Goal: Communication & Community: Answer question/provide support

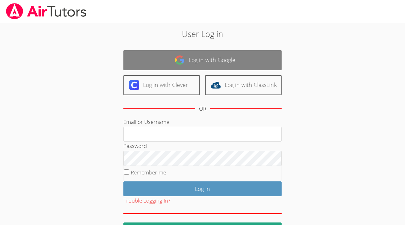
click at [264, 65] on link "Log in with Google" at bounding box center [202, 60] width 158 height 20
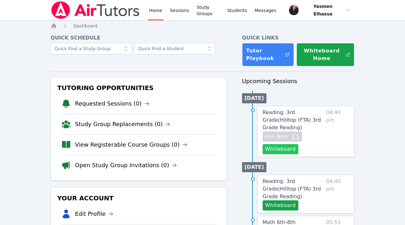
click at [280, 146] on button "Whiteboard" at bounding box center [281, 149] width 36 height 10
click at [284, 136] on span "Join Now" at bounding box center [276, 137] width 23 height 8
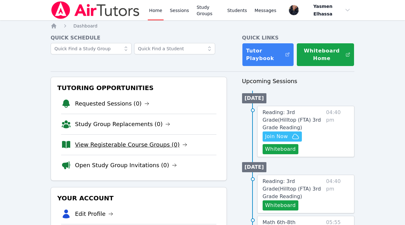
click at [127, 142] on link "View Registerable Course Groups (0)" at bounding box center [131, 145] width 112 height 9
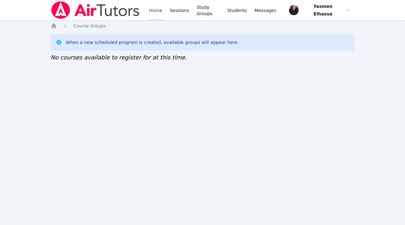
click at [157, 9] on link "Home" at bounding box center [156, 10] width 16 height 20
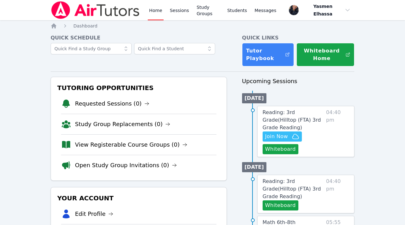
click at [151, 11] on link "Home" at bounding box center [156, 10] width 16 height 20
click at [268, 12] on span "Messages" at bounding box center [266, 10] width 22 height 6
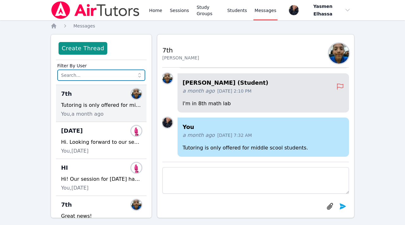
click at [96, 77] on input "text" at bounding box center [101, 75] width 88 height 11
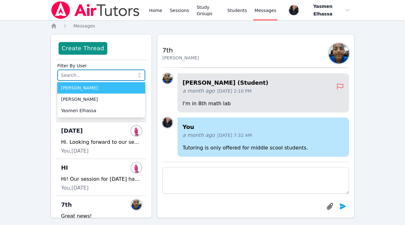
click at [96, 76] on input "text" at bounding box center [101, 75] width 88 height 11
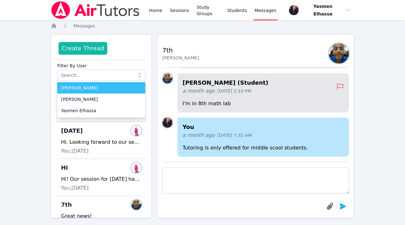
click at [91, 54] on button "Create Thread" at bounding box center [83, 48] width 49 height 13
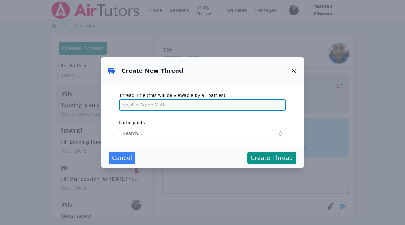
click at [184, 104] on input "Thread Title (this will be viewable by all parties)" at bounding box center [202, 104] width 167 height 11
type input "S"
type input "Absent"
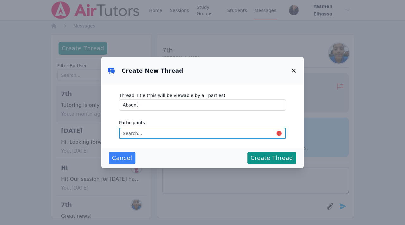
click at [201, 128] on input "text" at bounding box center [202, 133] width 167 height 11
type input "ase"
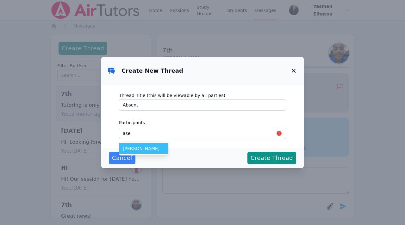
click at [135, 152] on span "Aseel Ali" at bounding box center [144, 149] width 42 height 6
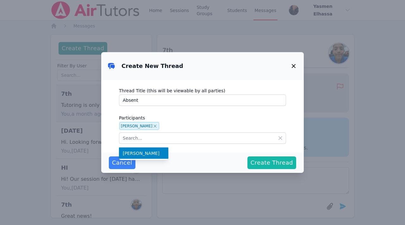
click at [262, 163] on span "Create Thread" at bounding box center [272, 163] width 42 height 9
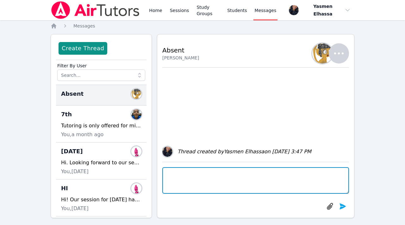
click at [166, 180] on textarea at bounding box center [255, 180] width 187 height 27
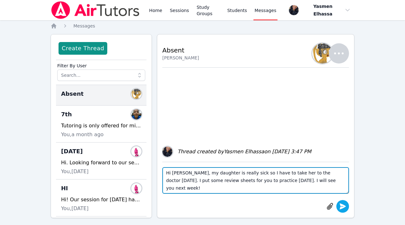
type textarea "Hi Aseel, my daughter is really sick so I have to take her to the doctor today.…"
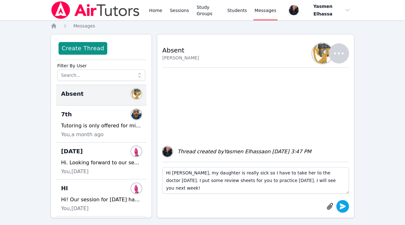
click at [342, 208] on icon "submit" at bounding box center [343, 207] width 6 height 6
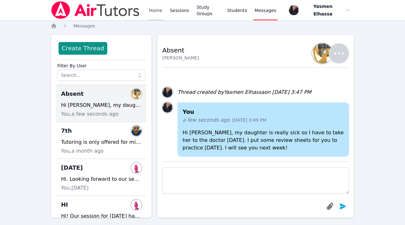
click at [154, 13] on link "Home" at bounding box center [156, 10] width 16 height 20
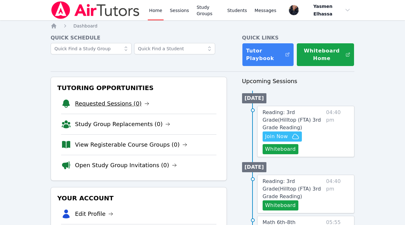
click at [125, 108] on link "Requested Sessions (0)" at bounding box center [112, 103] width 74 height 9
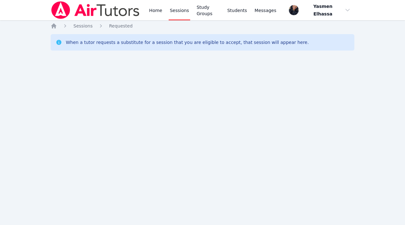
click at [125, 106] on div "Home Sessions Study Groups Students Messages Open user menu Yasmen Elhassa Open…" at bounding box center [202, 112] width 405 height 225
click at [148, 15] on link "Home" at bounding box center [156, 10] width 16 height 20
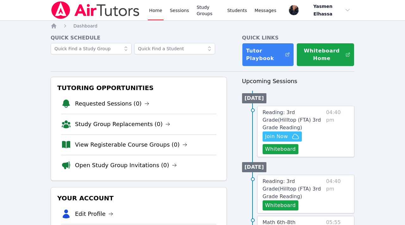
click at [159, 10] on link "Home" at bounding box center [156, 10] width 16 height 20
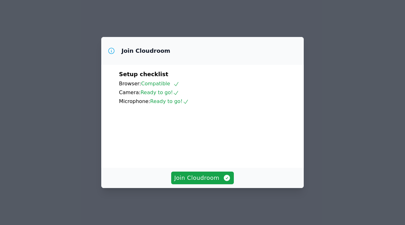
click at [196, 188] on div "Join Cloudroom" at bounding box center [202, 178] width 203 height 20
click at [202, 183] on span "Join Cloudroom" at bounding box center [202, 178] width 57 height 9
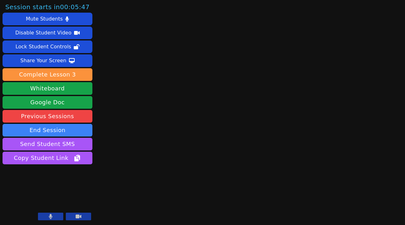
click at [46, 218] on button at bounding box center [50, 217] width 25 height 8
click at [49, 216] on icon at bounding box center [50, 216] width 6 height 5
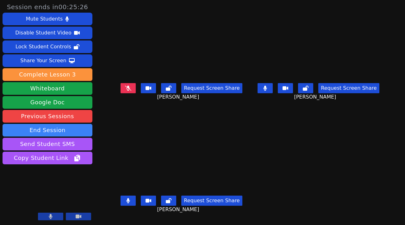
click at [273, 93] on button at bounding box center [265, 88] width 15 height 10
click at [121, 205] on button at bounding box center [128, 201] width 15 height 10
click at [121, 92] on button at bounding box center [128, 88] width 15 height 10
click at [127, 90] on button at bounding box center [128, 88] width 15 height 10
click at [125, 89] on icon at bounding box center [128, 88] width 6 height 5
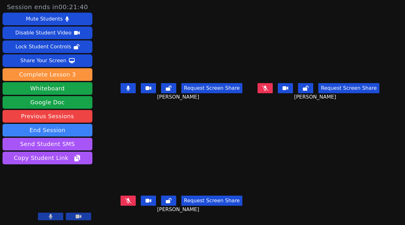
click at [122, 87] on button at bounding box center [128, 88] width 15 height 10
click at [273, 91] on button at bounding box center [265, 88] width 15 height 10
click at [273, 93] on button at bounding box center [265, 88] width 15 height 10
click at [125, 204] on icon at bounding box center [128, 200] width 6 height 5
click at [127, 203] on icon at bounding box center [128, 200] width 3 height 5
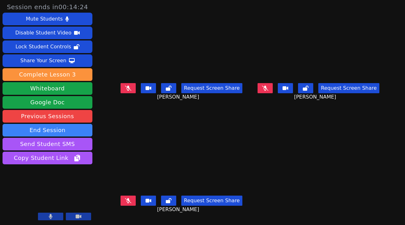
click at [273, 93] on button at bounding box center [265, 88] width 15 height 10
click at [268, 91] on icon at bounding box center [265, 88] width 6 height 5
click at [269, 93] on button at bounding box center [265, 88] width 15 height 10
click at [125, 91] on icon at bounding box center [128, 88] width 6 height 5
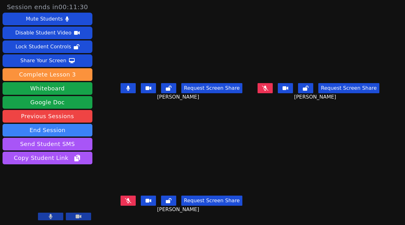
click at [125, 92] on button at bounding box center [128, 88] width 15 height 10
click at [268, 91] on icon at bounding box center [265, 88] width 6 height 5
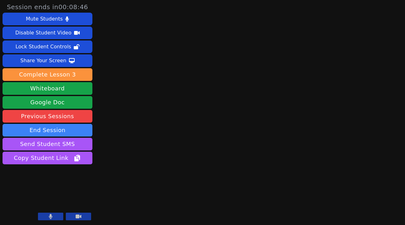
click at [206, 140] on main at bounding box center [250, 112] width 104 height 225
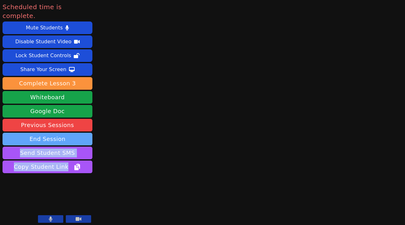
drag, startPoint x: 206, startPoint y: 140, endPoint x: 72, endPoint y: 134, distance: 134.3
click at [71, 134] on div "Scheduled time is complete. Mute Students Disable Student Video Lock Student Co…" at bounding box center [202, 112] width 405 height 225
click at [72, 134] on button "End Session" at bounding box center [48, 139] width 90 height 13
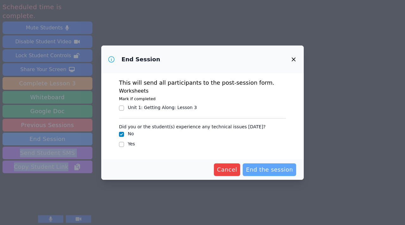
click at [273, 169] on span "End the session" at bounding box center [269, 170] width 47 height 9
